Goal: Contribute content: Add original content to the website for others to see

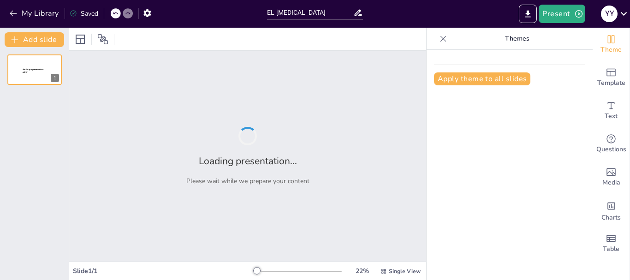
type input "EL [MEDICAL_DATA]"
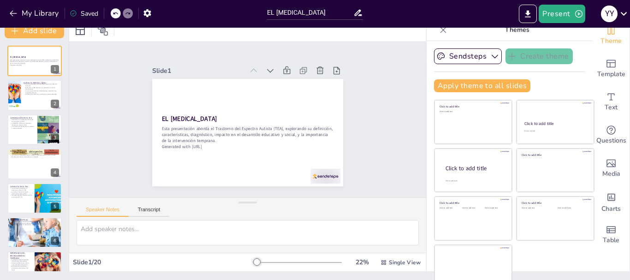
scroll to position [18, 0]
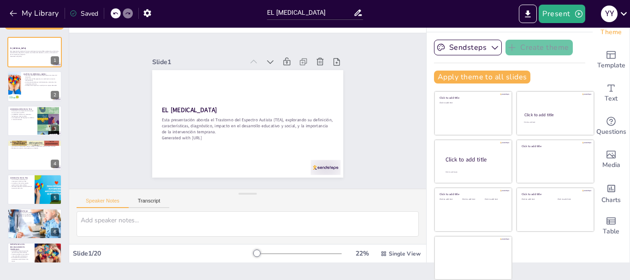
click at [263, 254] on div at bounding box center [297, 253] width 89 height 7
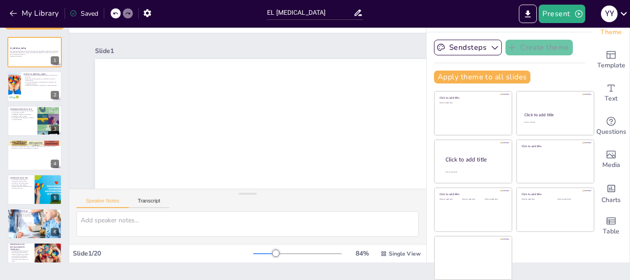
click at [253, 253] on div at bounding box center [264, 253] width 23 height 1
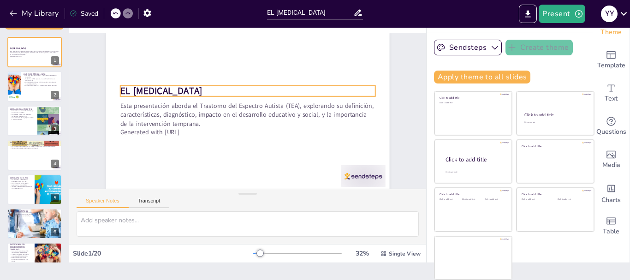
scroll to position [37, 0]
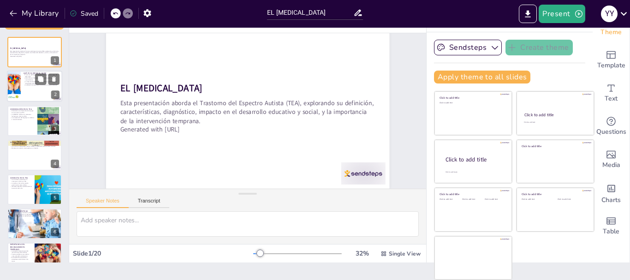
click at [32, 87] on div at bounding box center [34, 86] width 55 height 31
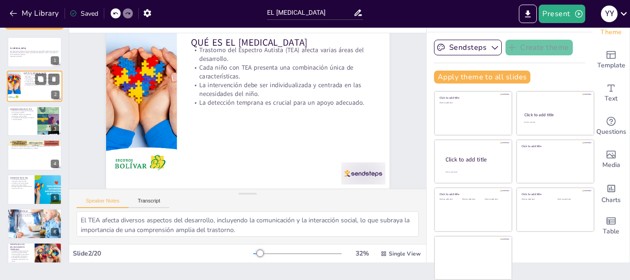
scroll to position [0, 0]
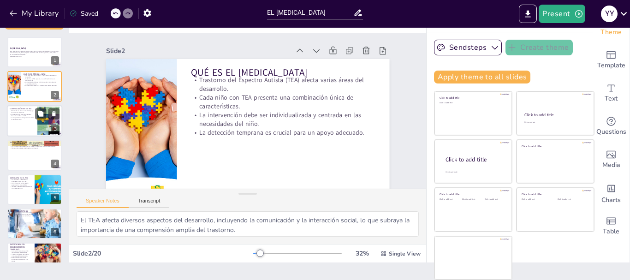
click at [27, 118] on p "La comprensión del lenguaje no verbal es a menudo limitada." at bounding box center [22, 118] width 25 height 3
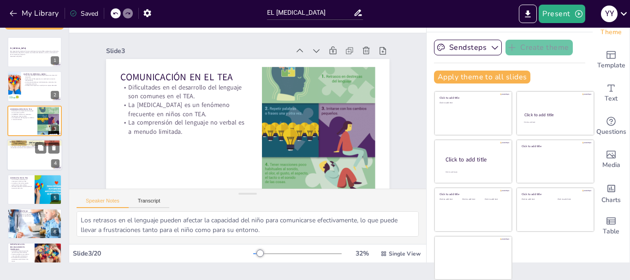
click at [18, 150] on div at bounding box center [34, 154] width 55 height 31
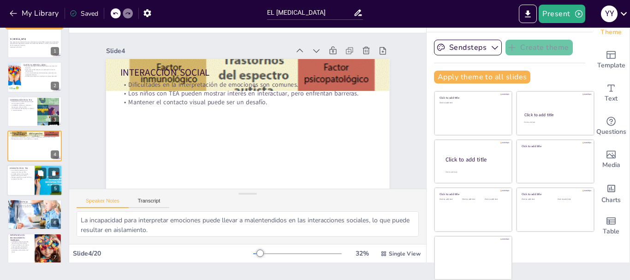
click at [24, 188] on div at bounding box center [34, 180] width 55 height 31
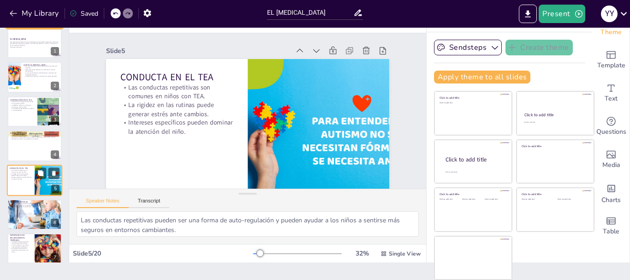
scroll to position [43, 0]
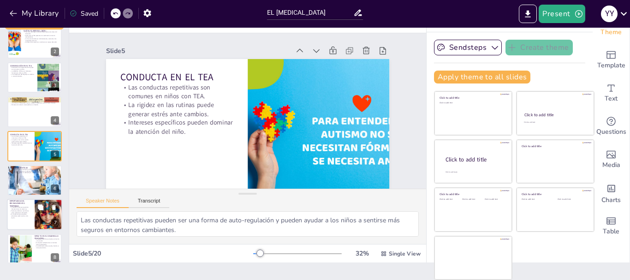
click at [35, 224] on div at bounding box center [48, 214] width 49 height 31
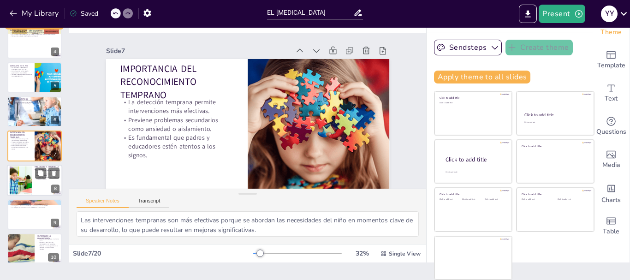
click at [29, 170] on div at bounding box center [21, 180] width 50 height 28
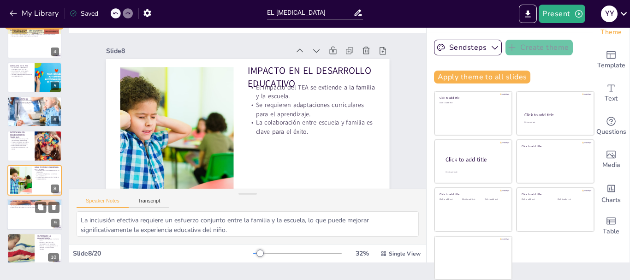
scroll to position [146, 0]
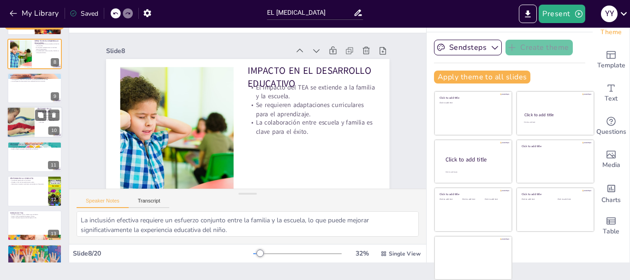
click at [15, 114] on div at bounding box center [20, 122] width 47 height 31
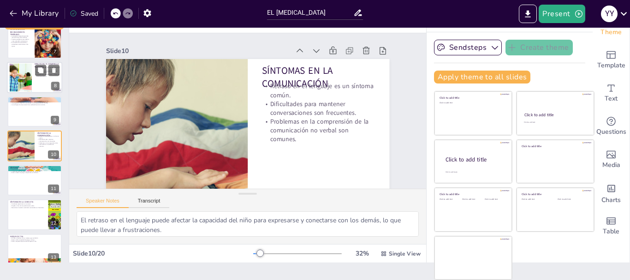
click at [20, 78] on div at bounding box center [21, 77] width 50 height 28
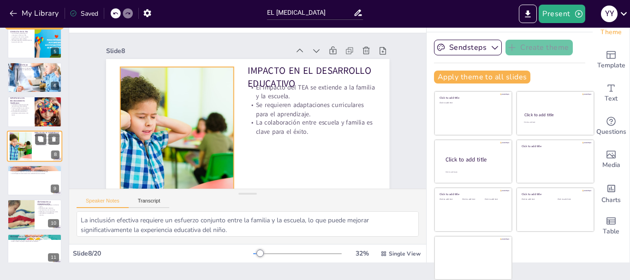
click at [22, 143] on div at bounding box center [21, 146] width 50 height 28
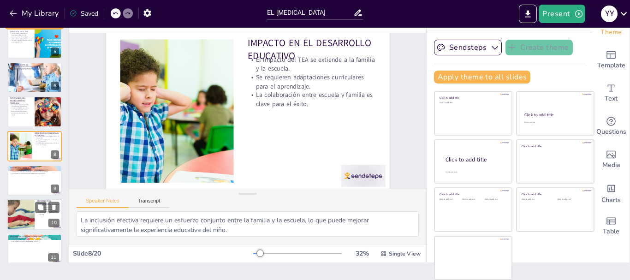
click at [32, 217] on div at bounding box center [20, 214] width 47 height 31
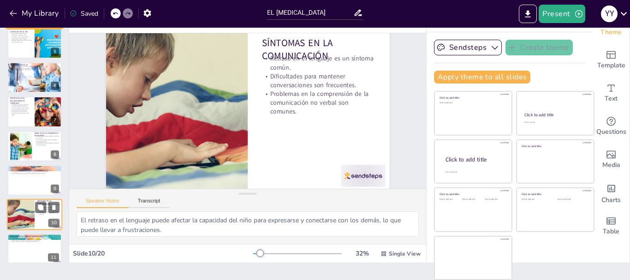
scroll to position [0, 0]
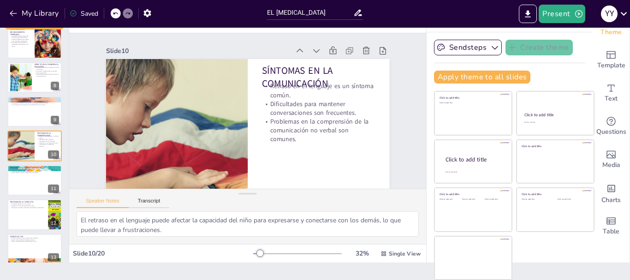
click at [22, 197] on div "EL [MEDICAL_DATA] Esta presentación aborda el Trastorno del Espectro Autista (T…" at bounding box center [34, 163] width 69 height 683
click at [22, 180] on div at bounding box center [34, 180] width 55 height 31
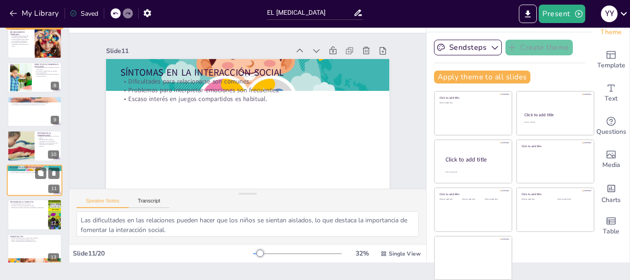
scroll to position [249, 0]
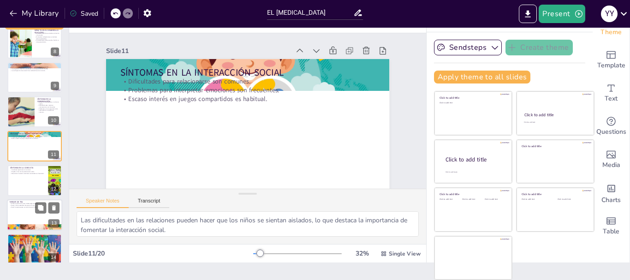
click at [31, 214] on div at bounding box center [34, 214] width 55 height 31
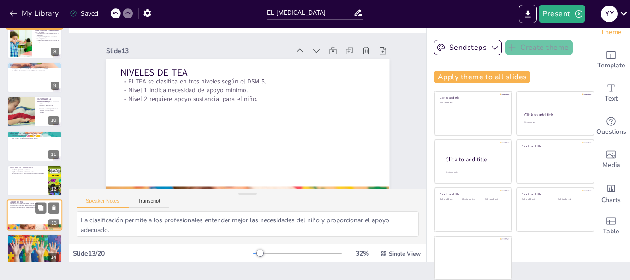
scroll to position [318, 0]
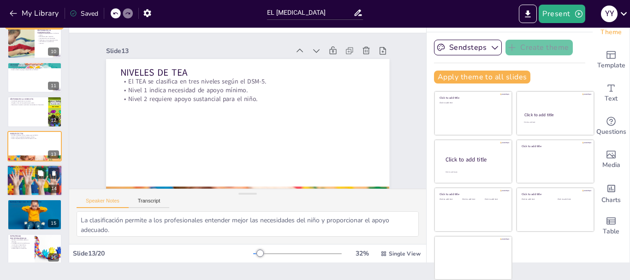
click at [26, 186] on div at bounding box center [34, 181] width 55 height 42
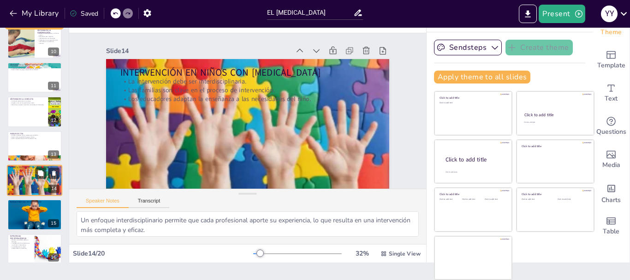
scroll to position [352, 0]
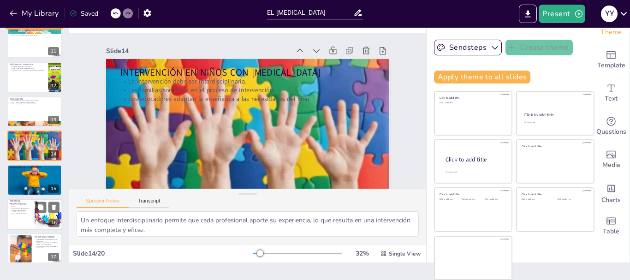
click at [22, 210] on p "La adaptación de la enseñanza es crucial para el aprendizaje." at bounding box center [21, 209] width 22 height 3
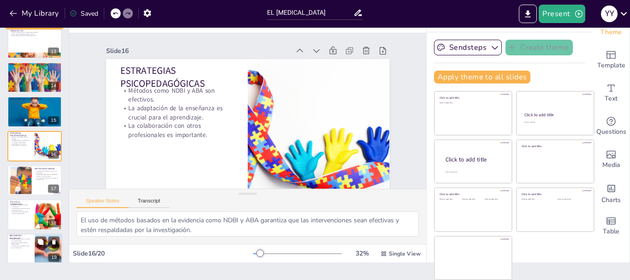
click at [22, 236] on p "BIBLIOGRAFÍA Y REFERENCIAS" at bounding box center [21, 236] width 22 height 5
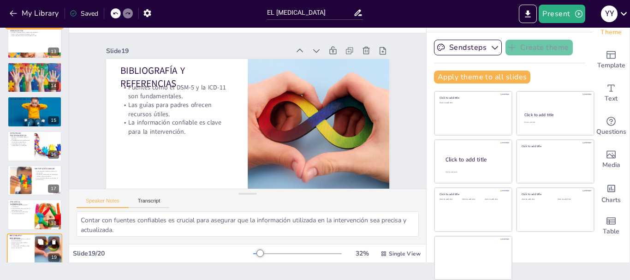
scroll to position [465, 0]
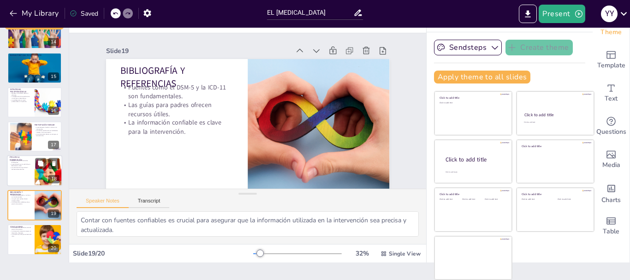
click at [23, 172] on div at bounding box center [34, 170] width 55 height 31
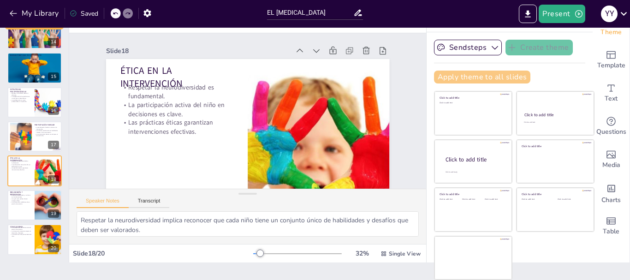
click at [449, 77] on button "Apply theme to all slides" at bounding box center [482, 77] width 96 height 13
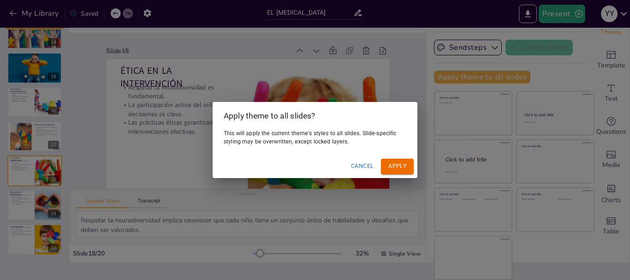
click at [400, 167] on button "Apply" at bounding box center [397, 166] width 33 height 15
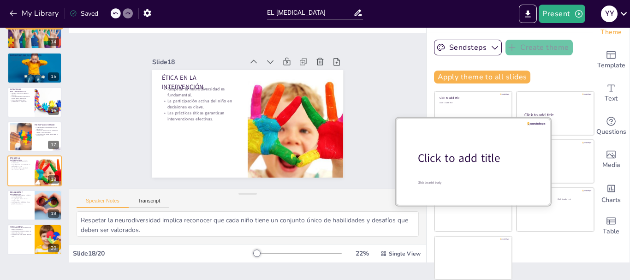
click at [440, 158] on div "Click to add title" at bounding box center [477, 158] width 118 height 16
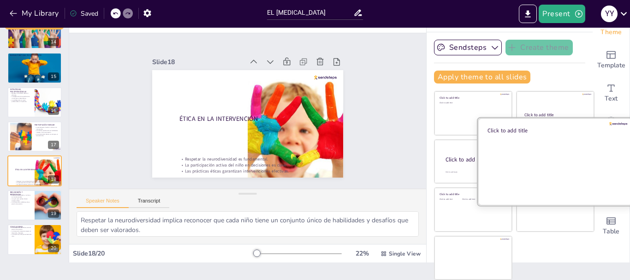
click at [554, 162] on div at bounding box center [555, 161] width 155 height 87
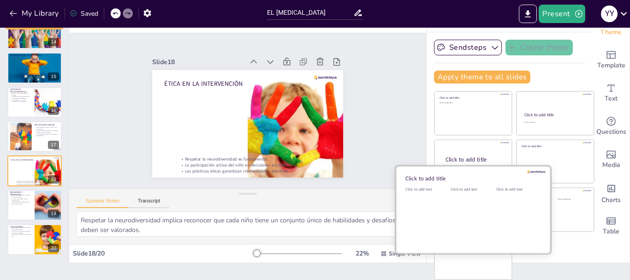
click at [466, 222] on div "Click to add text" at bounding box center [472, 215] width 42 height 57
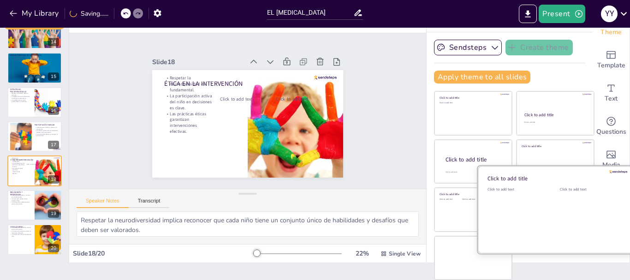
click at [576, 213] on div "Click to add text" at bounding box center [589, 215] width 59 height 57
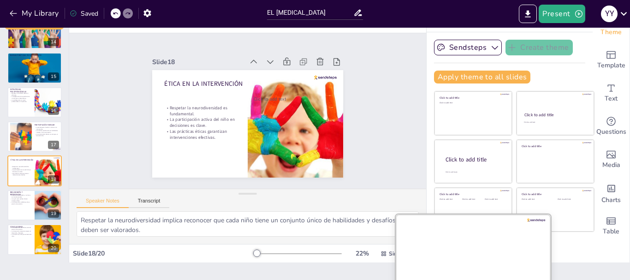
click at [473, 256] on div at bounding box center [473, 257] width 155 height 87
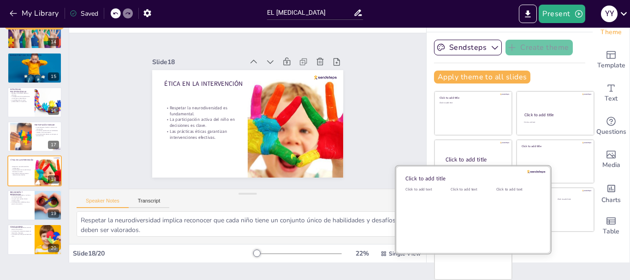
click at [473, 191] on div "Click to add text" at bounding box center [472, 189] width 42 height 5
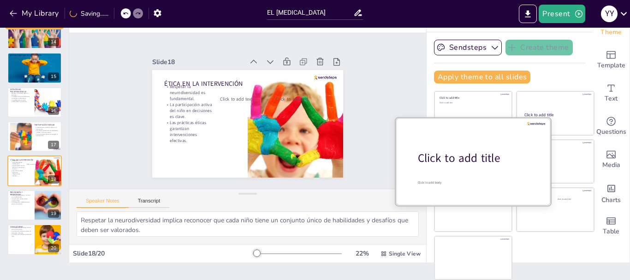
click at [469, 158] on div "Click to add title" at bounding box center [477, 158] width 118 height 16
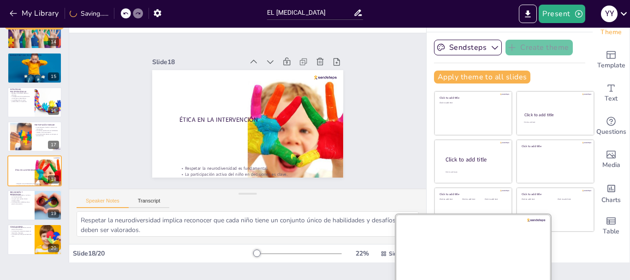
click at [473, 252] on div at bounding box center [473, 257] width 155 height 87
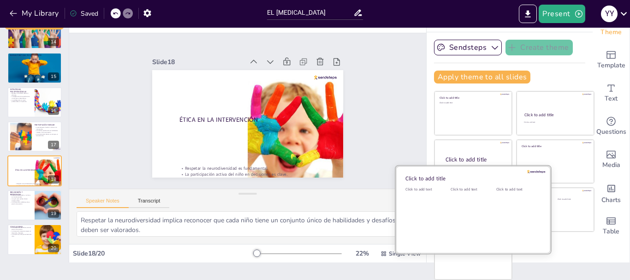
click at [465, 167] on div at bounding box center [473, 209] width 155 height 87
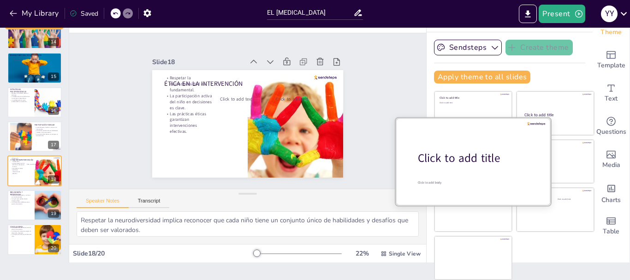
click at [467, 144] on div at bounding box center [473, 161] width 155 height 87
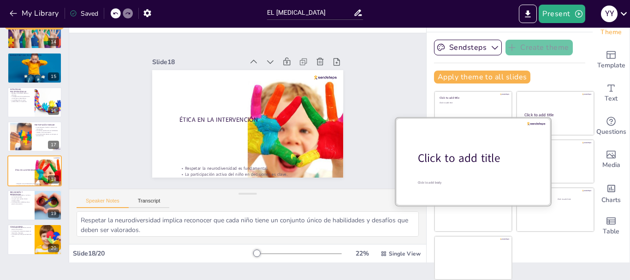
click at [471, 126] on div at bounding box center [473, 161] width 155 height 87
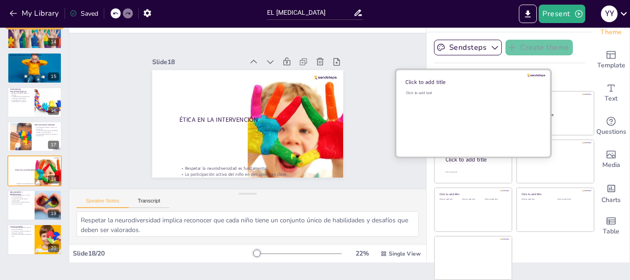
click at [464, 111] on div "Click to add text" at bounding box center [472, 118] width 132 height 57
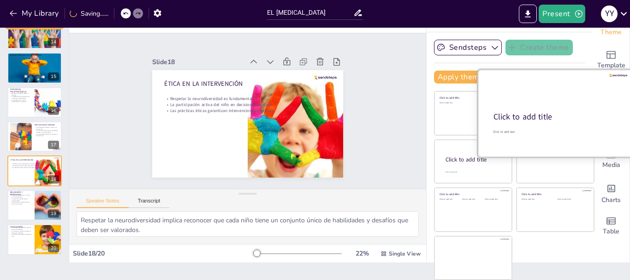
click at [541, 119] on div "Click to add title" at bounding box center [555, 117] width 122 height 11
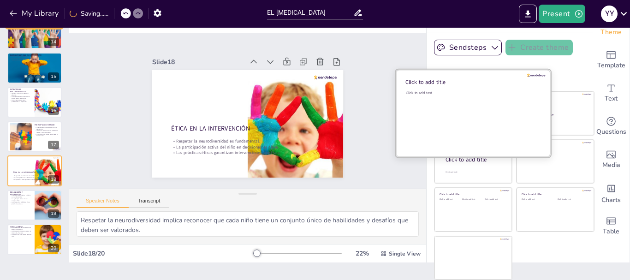
click at [453, 122] on div "Click to add text" at bounding box center [472, 118] width 132 height 57
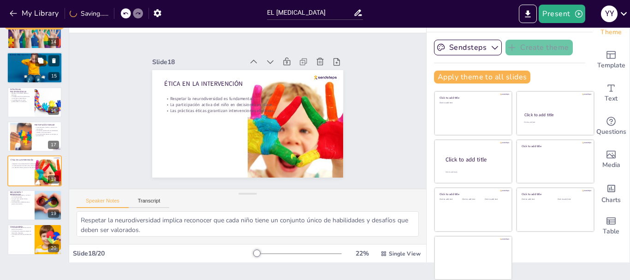
click at [19, 70] on div at bounding box center [35, 68] width 60 height 31
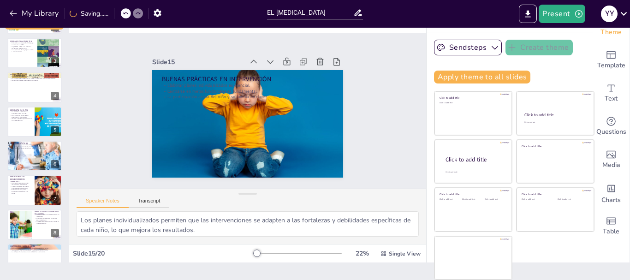
scroll to position [0, 0]
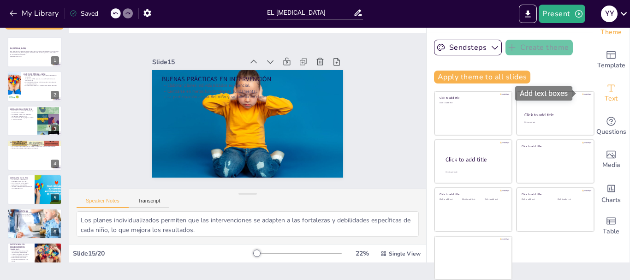
click at [606, 92] on icon "Add text boxes" at bounding box center [611, 88] width 11 height 11
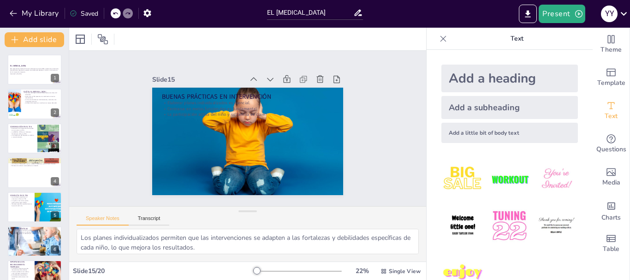
click at [496, 182] on img at bounding box center [509, 179] width 43 height 43
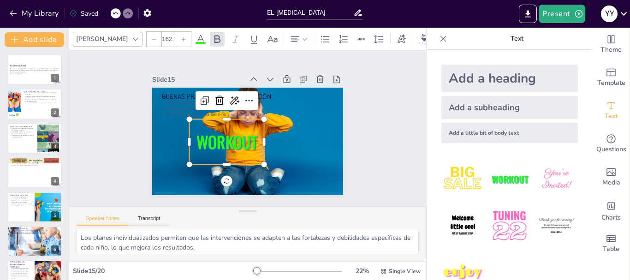
click at [459, 180] on img at bounding box center [463, 179] width 43 height 43
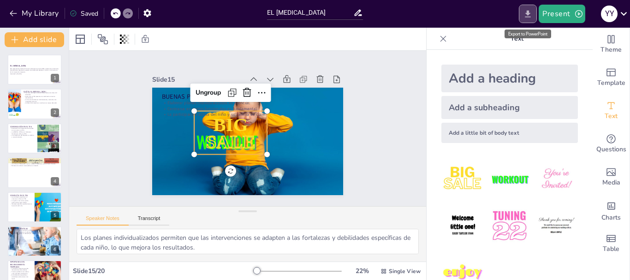
click at [529, 13] on icon "Export to PowerPoint" at bounding box center [528, 13] width 6 height 7
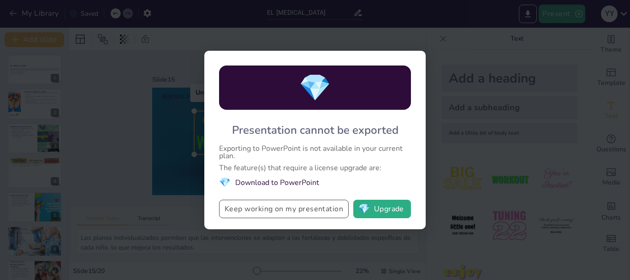
click at [282, 210] on button "Keep working on my presentation" at bounding box center [284, 209] width 130 height 18
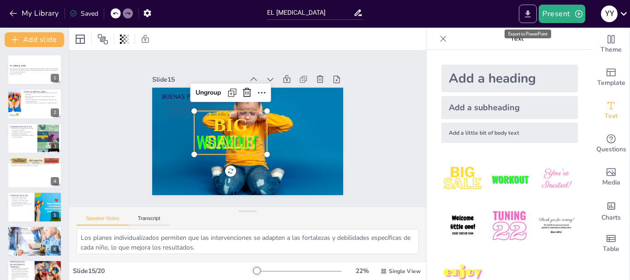
click at [525, 13] on icon "Export to PowerPoint" at bounding box center [528, 14] width 10 height 10
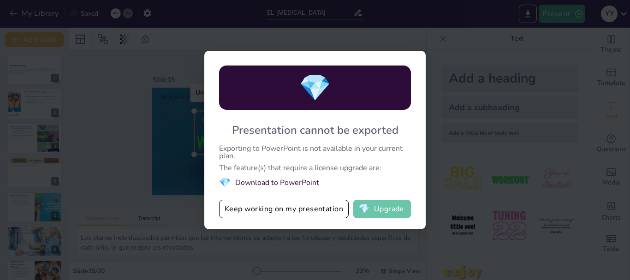
click at [383, 215] on button "💎 Upgrade" at bounding box center [382, 209] width 58 height 18
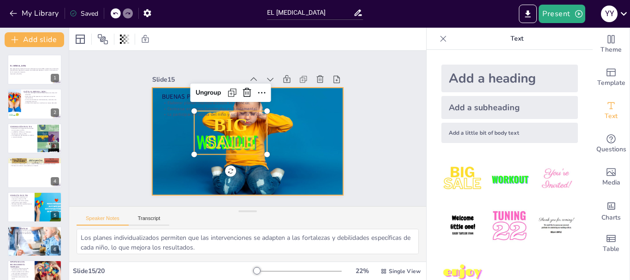
click at [268, 153] on div at bounding box center [247, 141] width 205 height 107
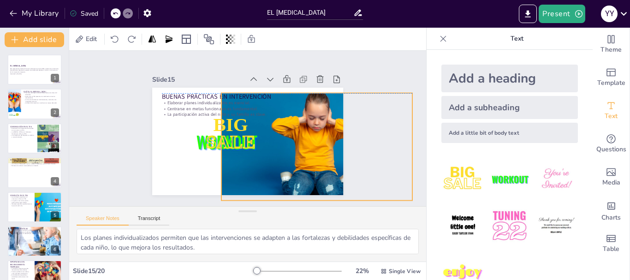
drag, startPoint x: 326, startPoint y: 153, endPoint x: 332, endPoint y: 153, distance: 6.5
click at [332, 153] on div at bounding box center [316, 146] width 205 height 107
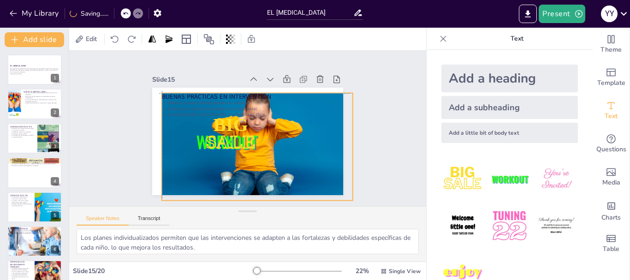
drag, startPoint x: 280, startPoint y: 149, endPoint x: 137, endPoint y: 127, distance: 144.3
click at [219, 98] on div "BUENAS PRÁCTICAS EN INTERVENCIÓN Elaborar planes individualizados es esencial. …" at bounding box center [252, 88] width 190 height 20
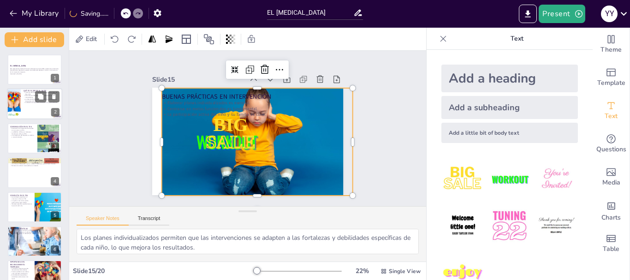
click at [26, 108] on div at bounding box center [34, 104] width 55 height 31
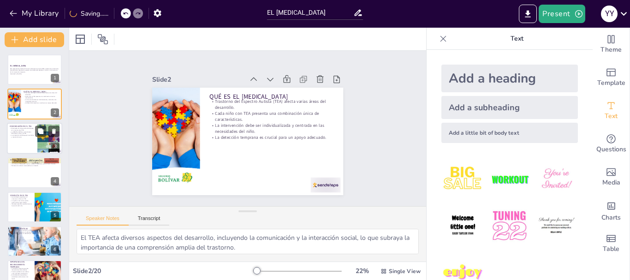
click at [27, 137] on p "La comprensión del lenguaje no verbal es a menudo limitada." at bounding box center [22, 135] width 25 height 3
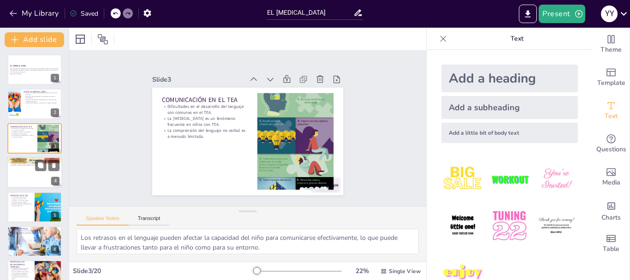
click at [36, 175] on div at bounding box center [34, 172] width 55 height 31
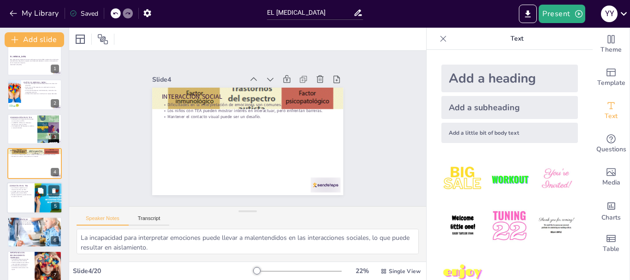
click at [31, 201] on div at bounding box center [34, 197] width 55 height 31
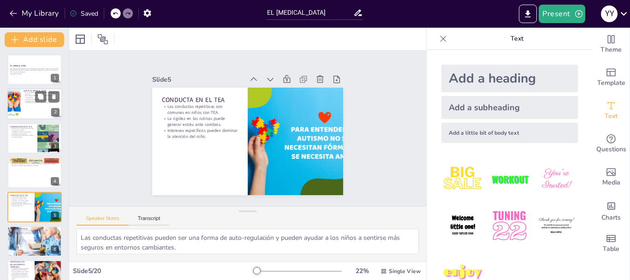
click at [33, 103] on p "La detección temprana es crucial para un apoyo adecuado." at bounding box center [42, 103] width 36 height 2
type textarea "El TEA afecta diversos aspectos del desarrollo, incluyendo la comunicación y la…"
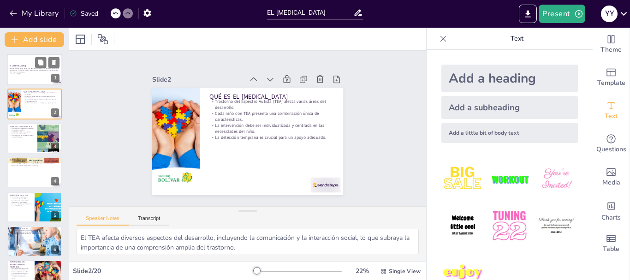
click at [17, 68] on p "Esta presentación aborda el Trastorno del Espectro Autista (TEA), explorando su…" at bounding box center [35, 70] width 50 height 5
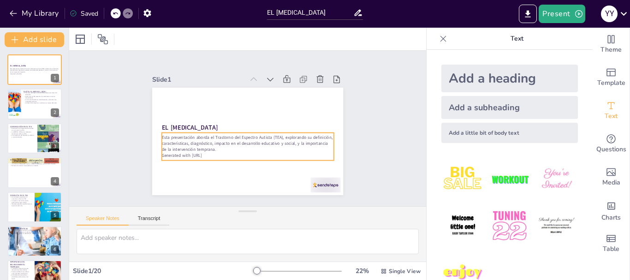
click at [200, 146] on p "Esta presentación aborda el Trastorno del Espectro Autista (TEA), explorando su…" at bounding box center [248, 144] width 172 height 18
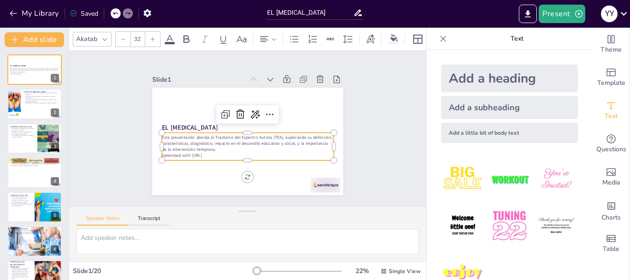
click at [394, 136] on div "Slide 1 EL [MEDICAL_DATA] Esta presentación aborda el Trastorno del Espectro Au…" at bounding box center [247, 128] width 371 height 192
